Goal: Task Accomplishment & Management: Use online tool/utility

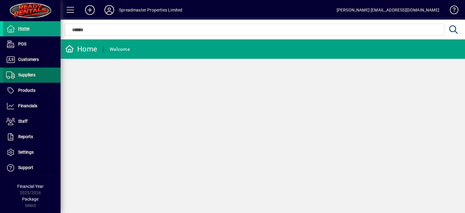
click at [34, 74] on span "Suppliers" at bounding box center [26, 74] width 17 height 5
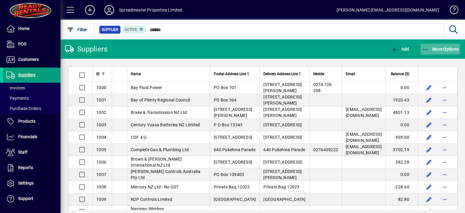
click at [437, 48] on span "More Options" at bounding box center [440, 49] width 37 height 5
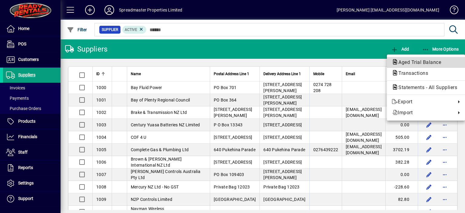
click at [410, 61] on span "Aged Trial Balance" at bounding box center [417, 62] width 52 height 6
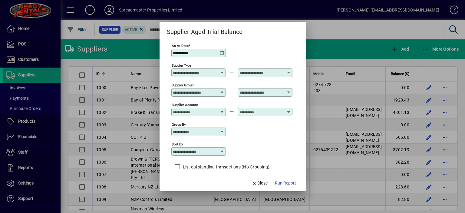
click at [222, 151] on icon at bounding box center [222, 151] width 5 height 5
click at [196, 181] on div "Supplier Name" at bounding box center [190, 181] width 29 height 6
type input "**********"
click at [284, 182] on span "Run Report" at bounding box center [285, 183] width 21 height 6
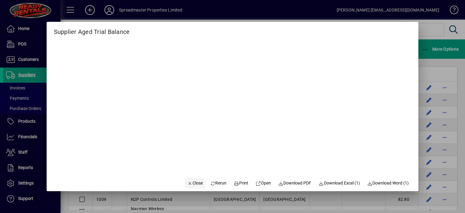
click at [190, 183] on span "Close" at bounding box center [195, 183] width 16 height 6
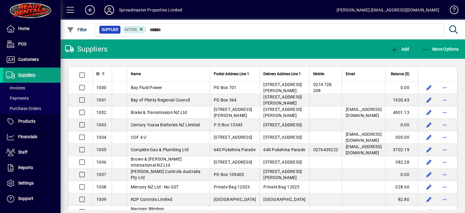
click at [107, 10] on icon at bounding box center [109, 10] width 12 height 10
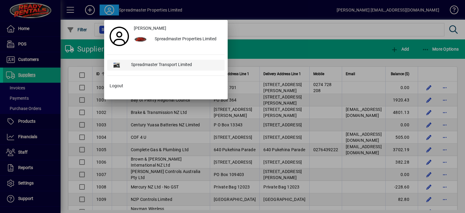
click at [164, 63] on div "Spreadmaster Transport Limited" at bounding box center [175, 65] width 98 height 11
